Goal: Transaction & Acquisition: Obtain resource

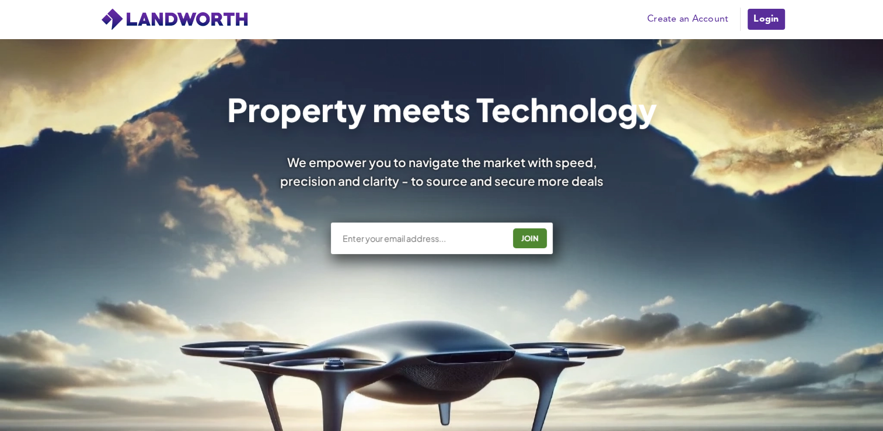
click at [760, 29] on link "Login" at bounding box center [765, 19] width 39 height 23
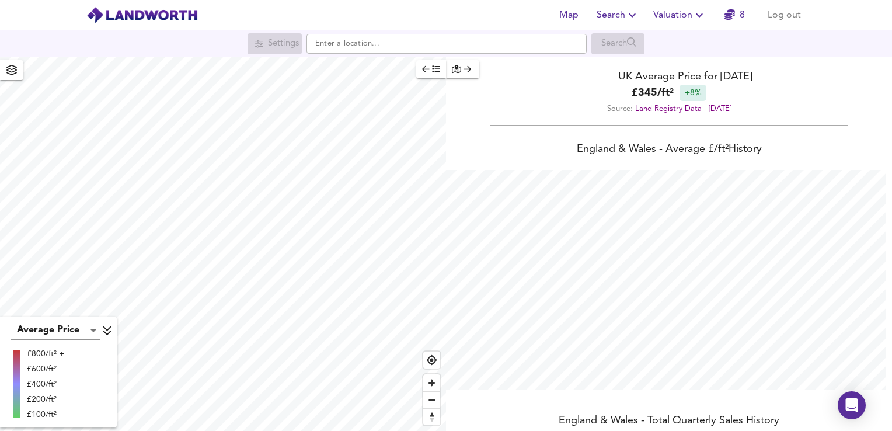
scroll to position [431, 892]
click at [396, 49] on input "text" at bounding box center [446, 44] width 280 height 20
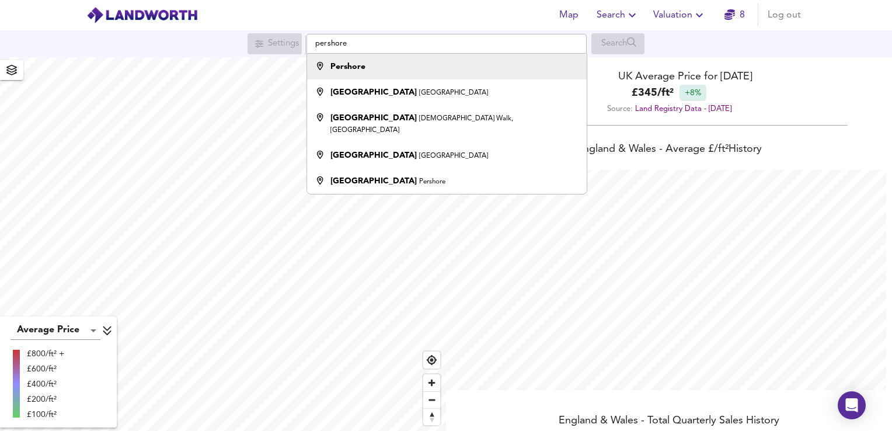
click at [388, 69] on div "Pershore" at bounding box center [444, 67] width 268 height 12
type input "Pershore"
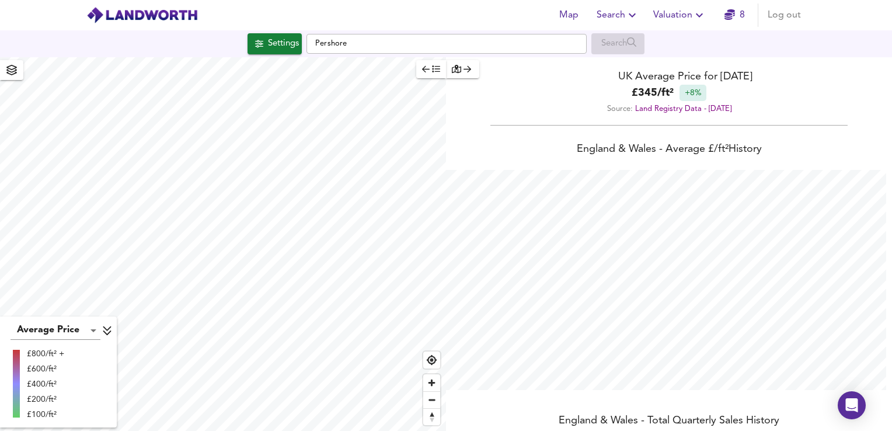
checkbox input "false"
checkbox input "true"
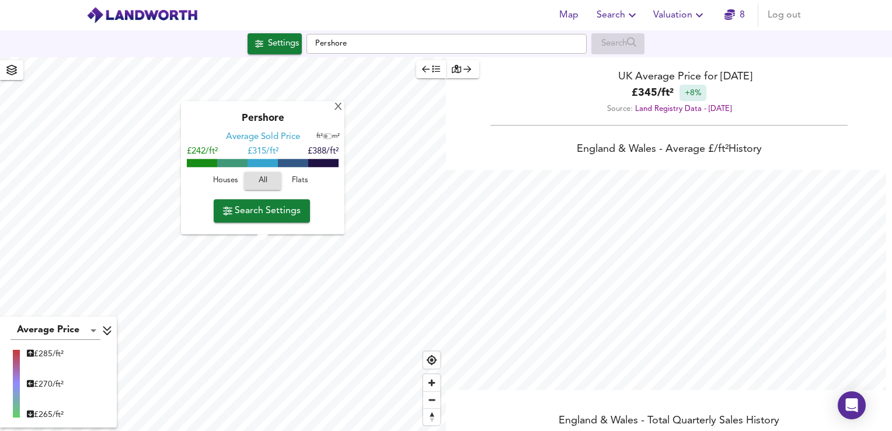
type input "946"
click at [339, 109] on div "X" at bounding box center [338, 107] width 10 height 11
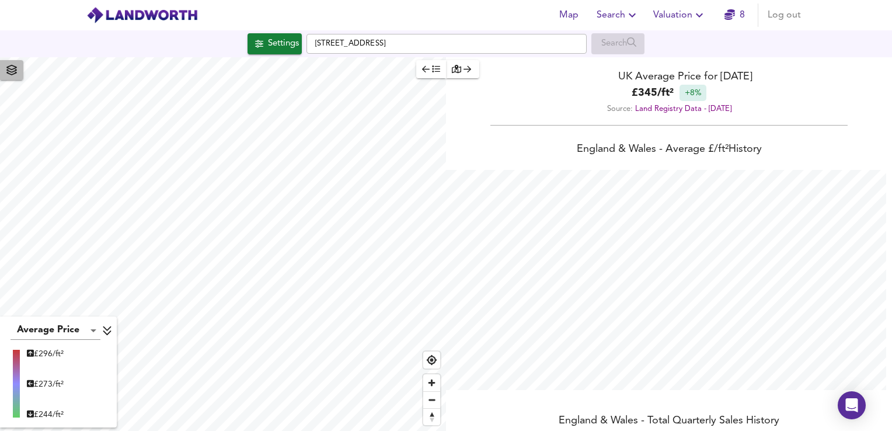
click at [11, 74] on icon "button" at bounding box center [12, 70] width 12 height 11
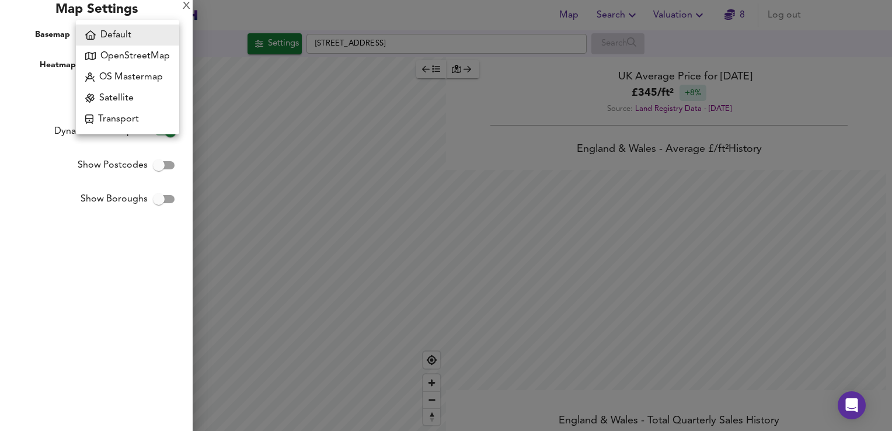
click at [142, 40] on body "Map Search Valuation 8 Log out Settings [GEOGRAPHIC_DATA] 1NN Search Average Pr…" at bounding box center [446, 215] width 892 height 431
click at [141, 78] on li "OS Mastermap" at bounding box center [127, 77] width 103 height 21
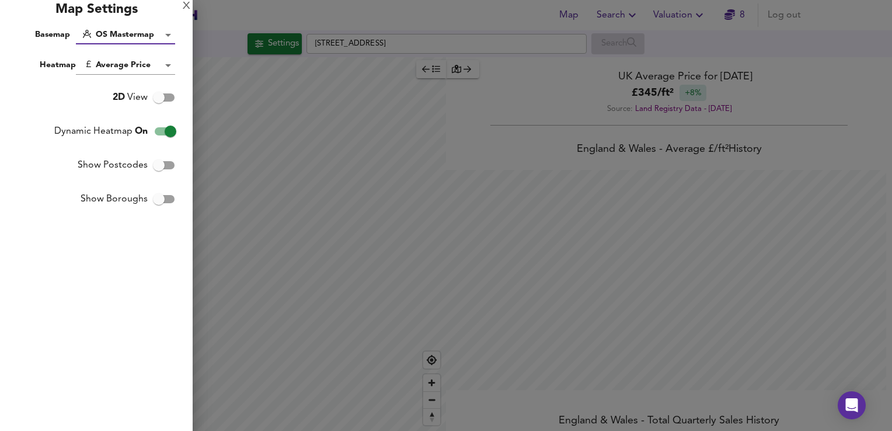
click at [144, 34] on body "Map Search Valuation 8 Log out Settings [GEOGRAPHIC_DATA] 1NN Search Average Pr…" at bounding box center [446, 215] width 892 height 431
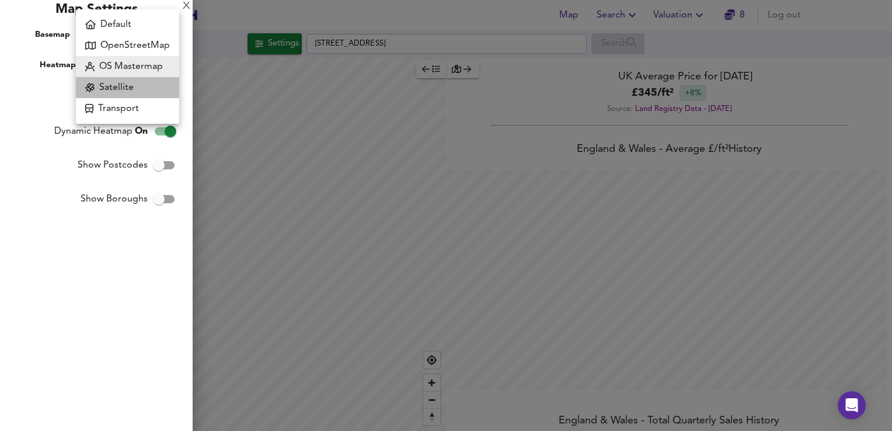
click at [145, 90] on li "Satellite" at bounding box center [127, 87] width 103 height 21
type input "satellite"
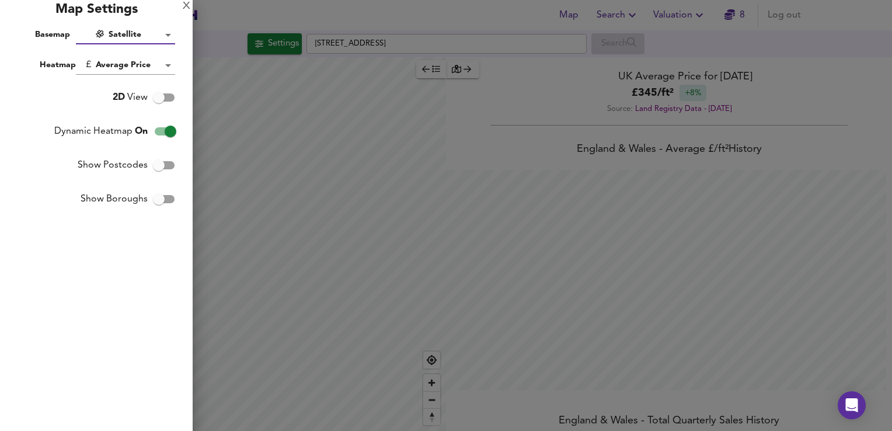
click at [186, 4] on div "X" at bounding box center [187, 6] width 8 height 8
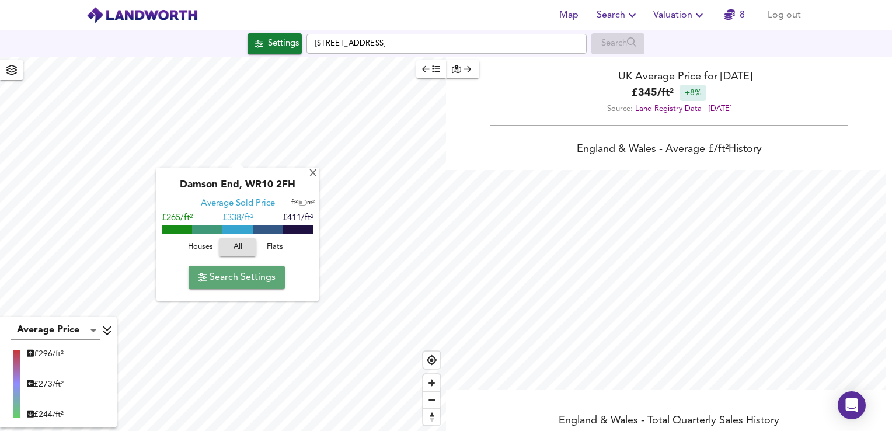
click at [254, 278] on span "Search Settings" at bounding box center [237, 277] width 78 height 16
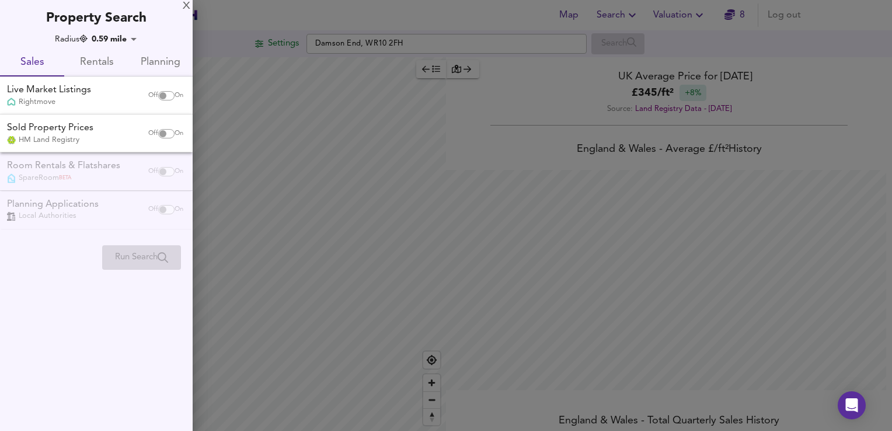
click at [154, 102] on div "Off On" at bounding box center [165, 95] width 49 height 23
checkbox input "true"
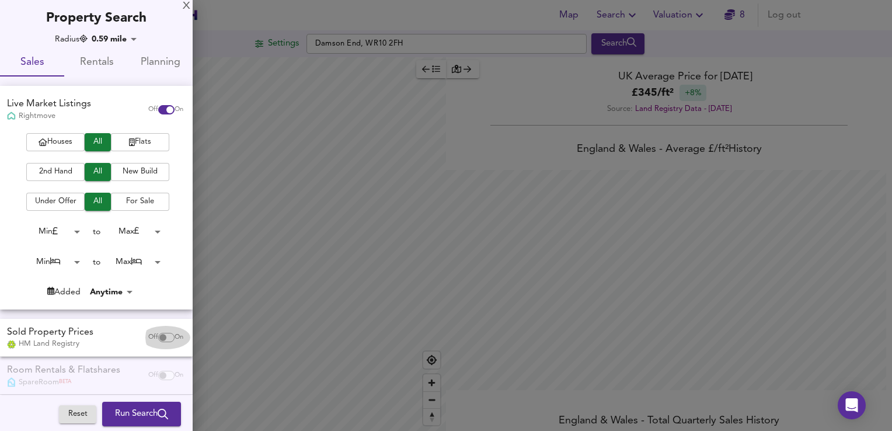
click at [155, 327] on div "Off On" at bounding box center [165, 337] width 49 height 23
checkbox input "true"
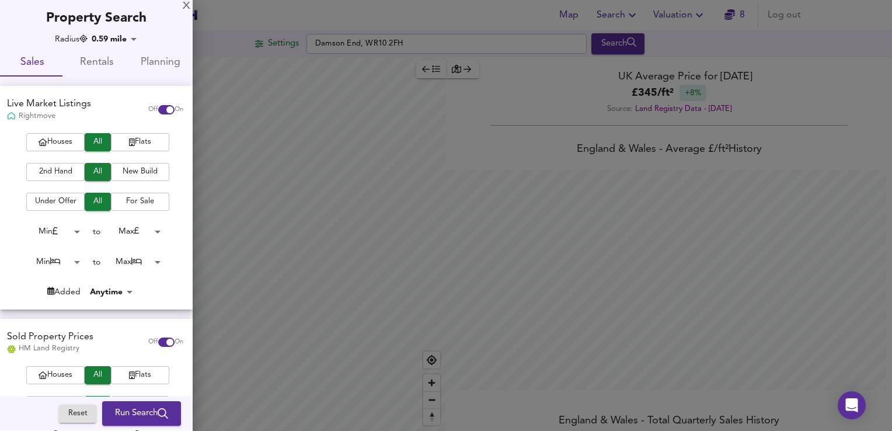
click at [135, 172] on span "New Build" at bounding box center [140, 171] width 47 height 13
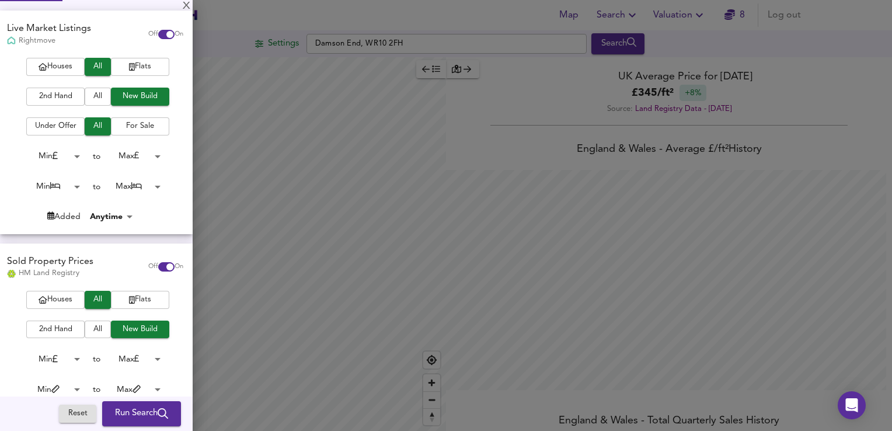
scroll to position [58, 0]
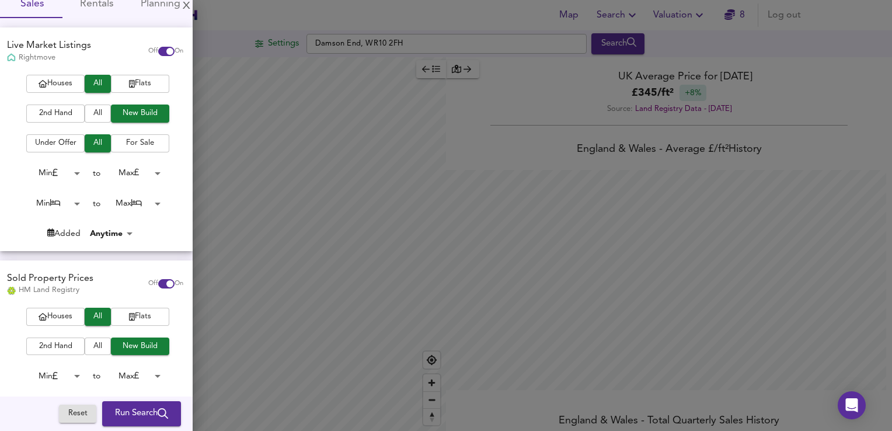
click at [68, 85] on span "Houses" at bounding box center [55, 83] width 47 height 13
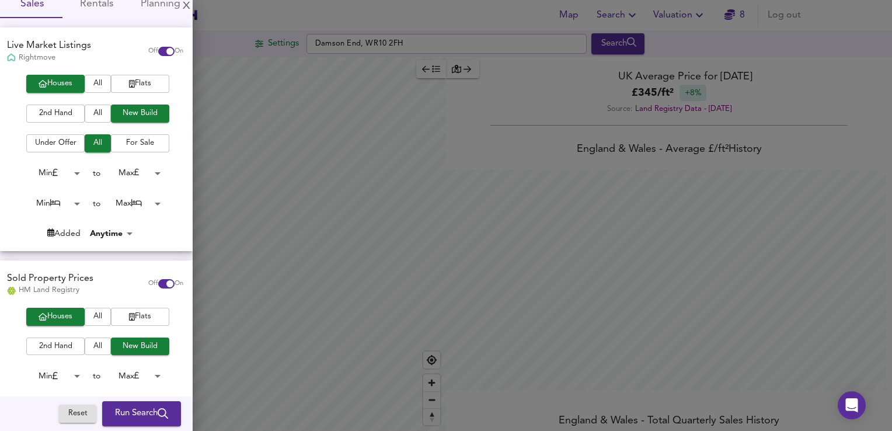
click at [227, 298] on div at bounding box center [446, 215] width 892 height 431
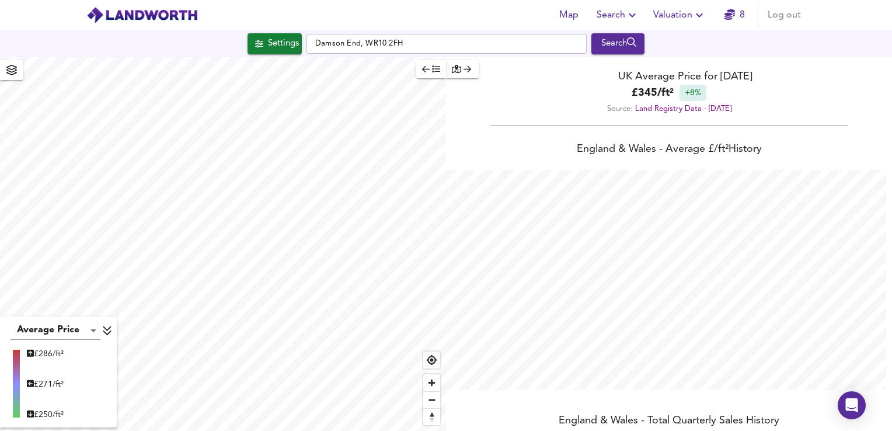
type input "1801"
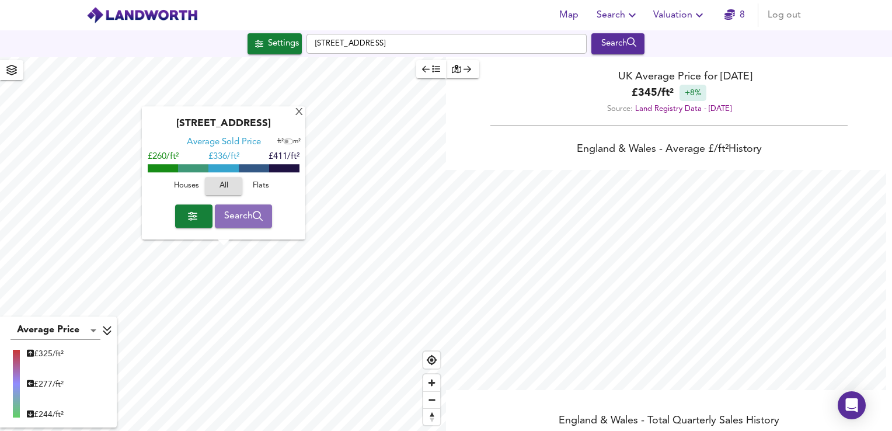
click at [247, 215] on span "Search" at bounding box center [243, 216] width 39 height 16
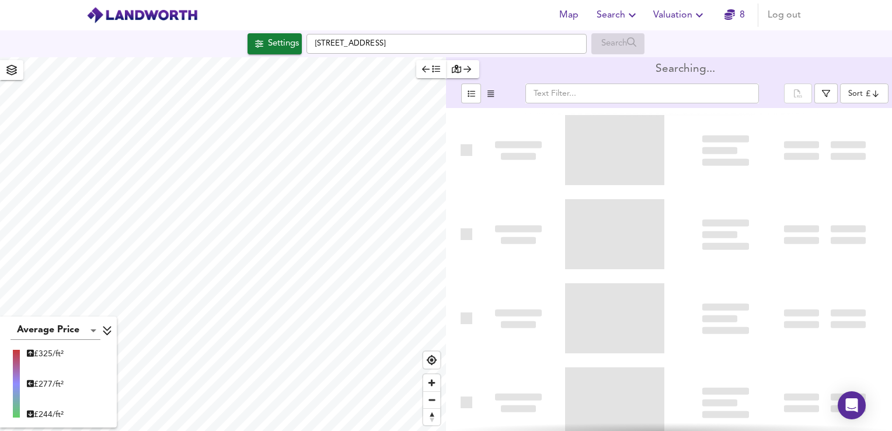
type input "bestdeal"
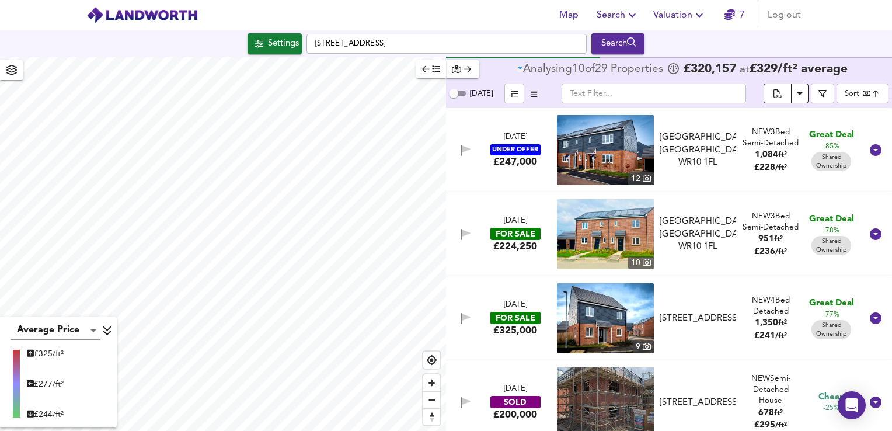
click at [780, 100] on span "split button" at bounding box center [777, 94] width 13 height 13
